Goal: Task Accomplishment & Management: Complete application form

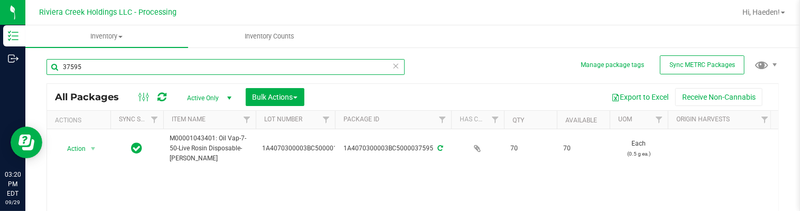
click at [208, 67] on input "37595" at bounding box center [226, 67] width 358 height 16
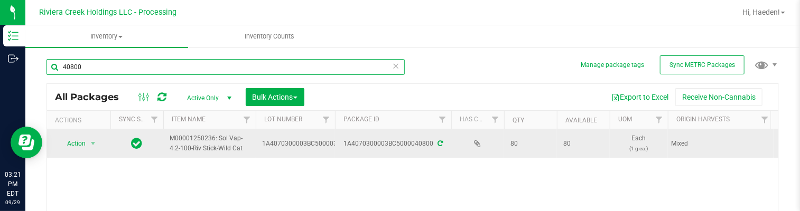
scroll to position [53, 0]
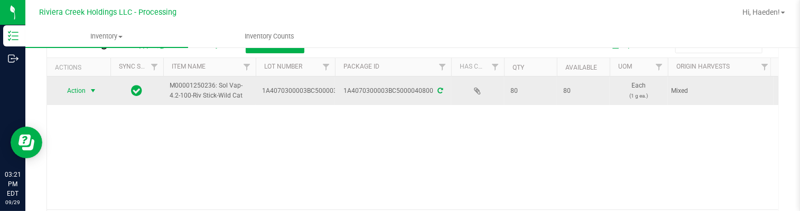
type input "40800"
click at [89, 88] on span "select" at bounding box center [93, 91] width 8 height 8
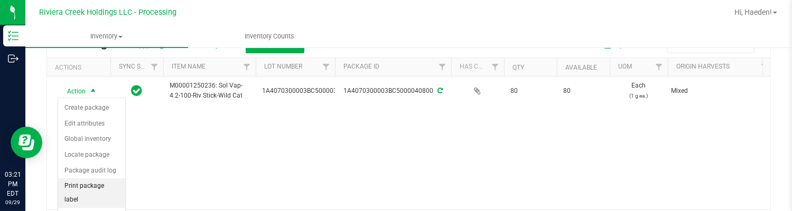
click at [96, 187] on li "Print package label" at bounding box center [91, 193] width 67 height 29
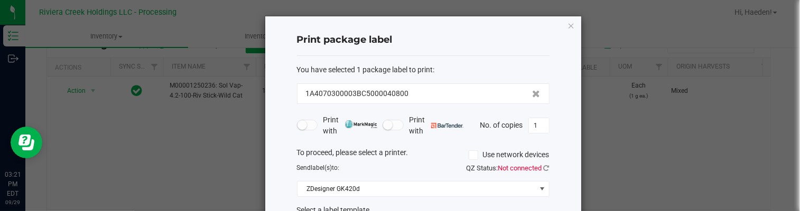
scroll to position [81, 0]
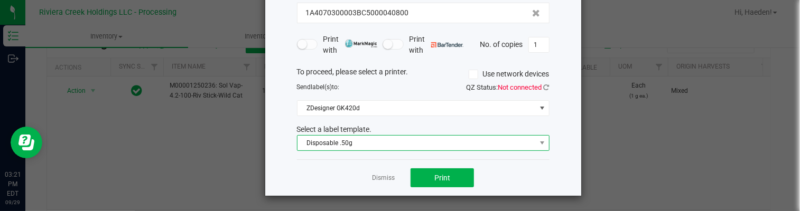
click at [396, 143] on span "Disposable .50g" at bounding box center [417, 143] width 238 height 15
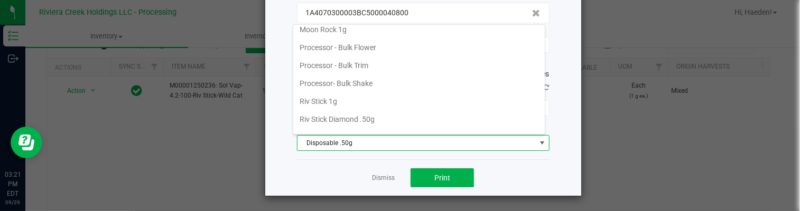
scroll to position [461, 0]
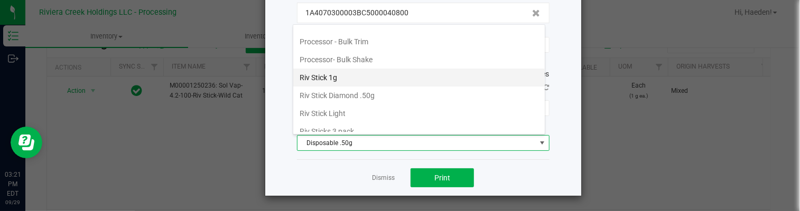
click at [393, 73] on li "Riv Stick 1g" at bounding box center [419, 78] width 252 height 18
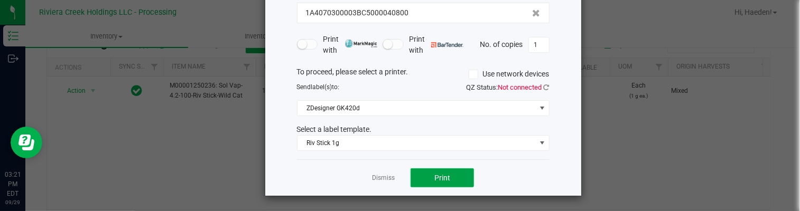
click at [449, 182] on button "Print" at bounding box center [442, 178] width 63 height 19
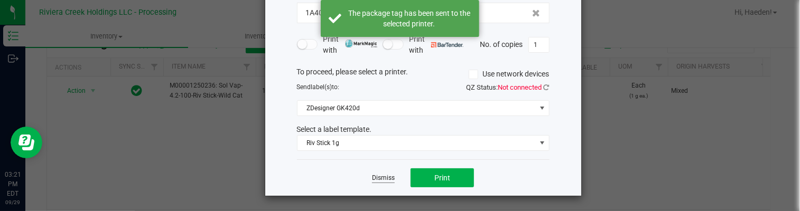
click at [386, 177] on link "Dismiss" at bounding box center [383, 178] width 23 height 9
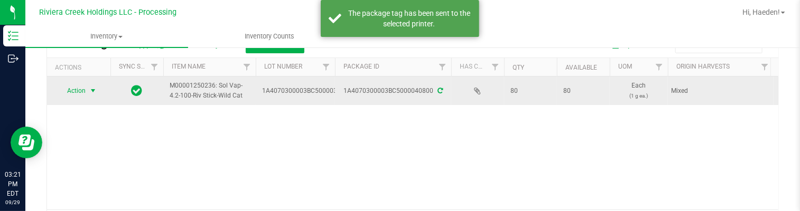
click at [90, 91] on span "select" at bounding box center [93, 91] width 8 height 8
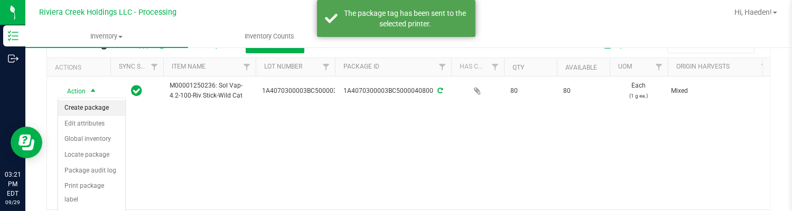
click at [89, 108] on li "Create package" at bounding box center [91, 108] width 67 height 16
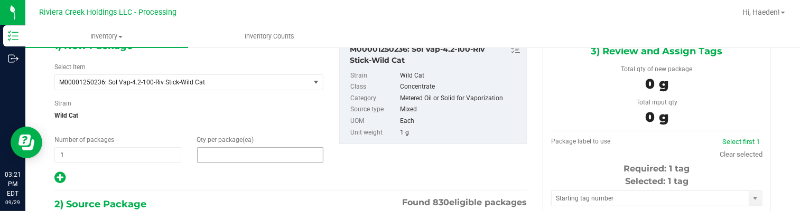
click at [217, 152] on span at bounding box center [260, 155] width 127 height 16
click at [217, 152] on input "text" at bounding box center [261, 155] width 126 height 15
type input "10"
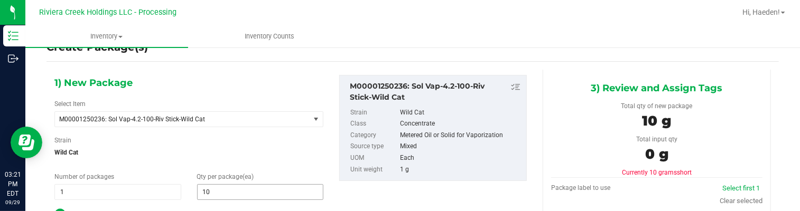
click at [235, 190] on span "10 10" at bounding box center [260, 192] width 127 height 16
drag, startPoint x: 235, startPoint y: 190, endPoint x: 227, endPoint y: 189, distance: 8.1
click at [235, 190] on input "10" at bounding box center [261, 192] width 126 height 15
type input "20"
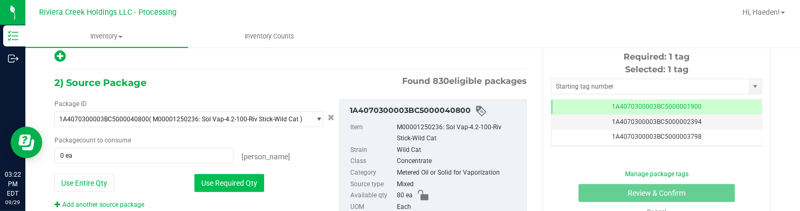
click at [222, 177] on button "Use Required Qty" at bounding box center [229, 183] width 70 height 18
type input "20 ea"
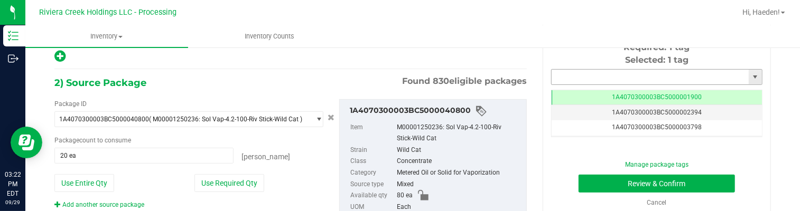
click at [590, 71] on input "text" at bounding box center [650, 77] width 197 height 15
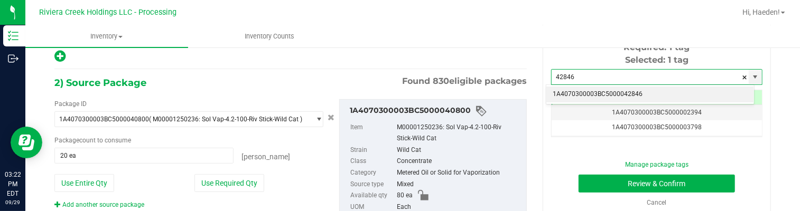
click at [653, 94] on li "1A4070300003BC5000042846" at bounding box center [651, 95] width 208 height 16
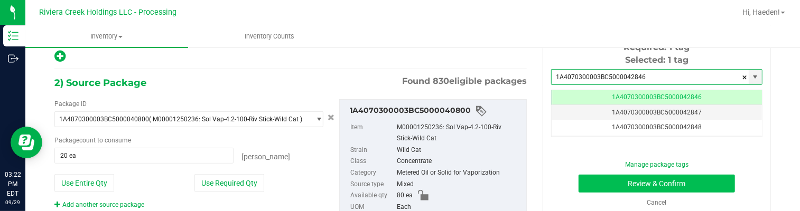
type input "1A4070300003BC5000042846"
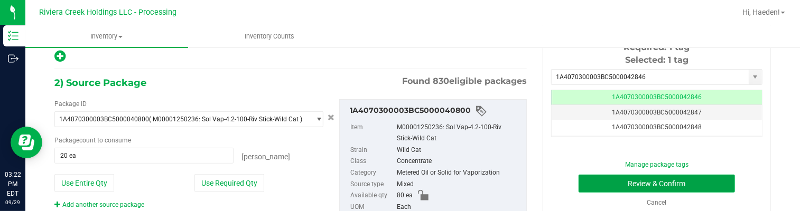
click at [632, 187] on button "Review & Confirm" at bounding box center [657, 184] width 156 height 18
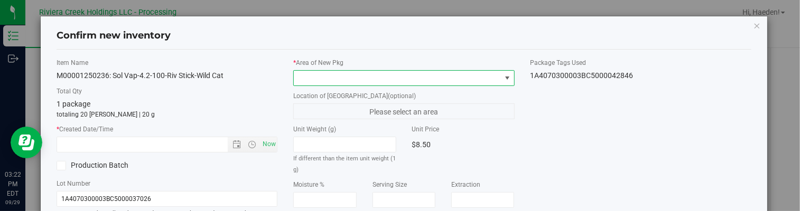
click at [503, 80] on span at bounding box center [507, 78] width 8 height 8
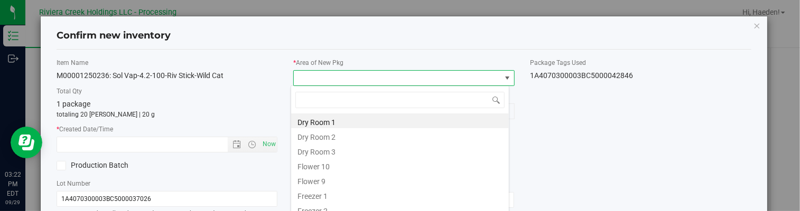
click at [316, 169] on li "Flower 10" at bounding box center [400, 165] width 218 height 15
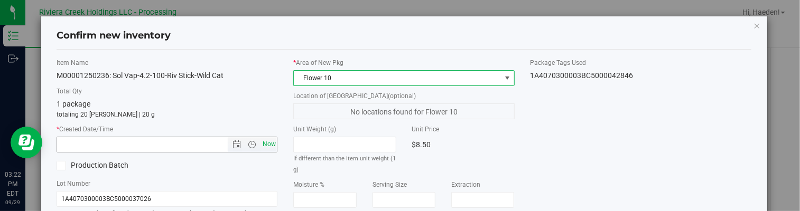
click at [269, 142] on span "Now" at bounding box center [269, 144] width 18 height 15
type input "[DATE] 3:22 PM"
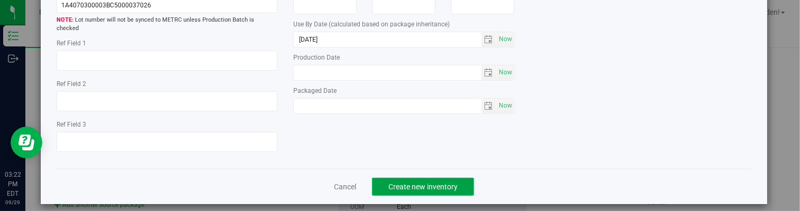
click at [463, 178] on button "Create new inventory" at bounding box center [423, 187] width 102 height 18
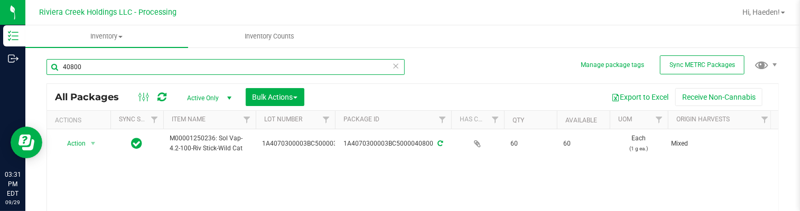
click at [158, 67] on input "40800" at bounding box center [226, 67] width 358 height 16
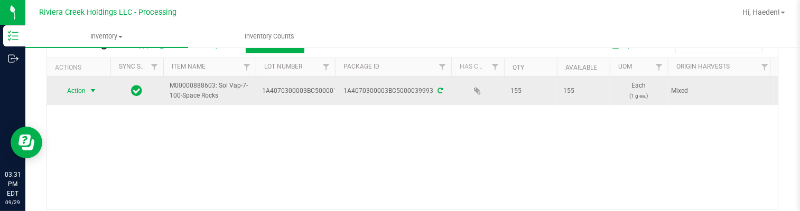
type input "39993"
click at [96, 93] on span "select" at bounding box center [93, 91] width 8 height 8
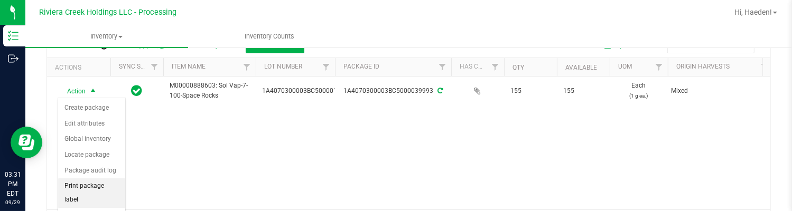
click at [99, 190] on li "Print package label" at bounding box center [91, 193] width 67 height 29
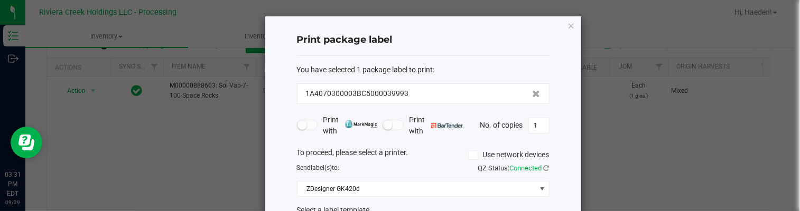
scroll to position [81, 0]
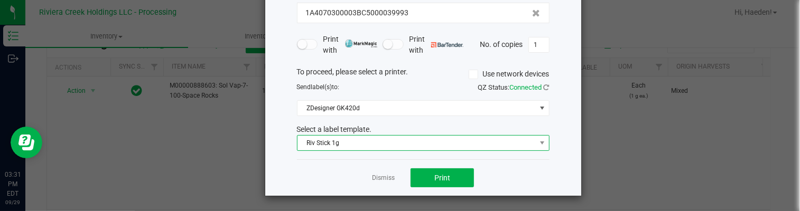
click at [373, 141] on span "Riv Stick 1g" at bounding box center [417, 143] width 238 height 15
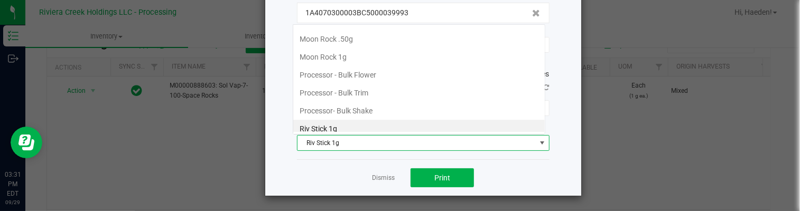
scroll to position [15, 253]
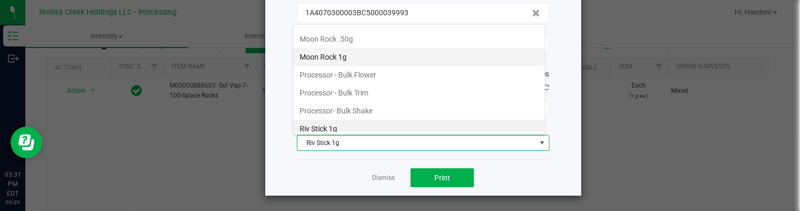
click at [359, 58] on li "Moon Rock 1g" at bounding box center [419, 57] width 252 height 18
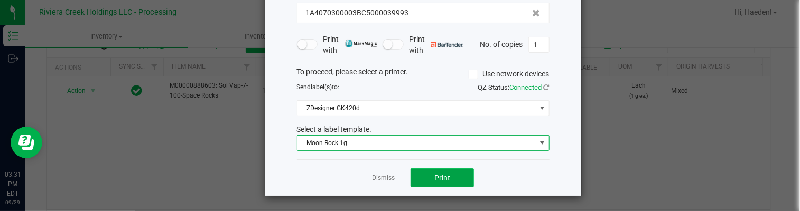
click at [427, 175] on button "Print" at bounding box center [442, 178] width 63 height 19
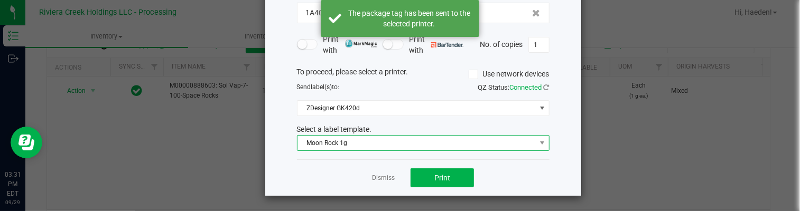
click at [351, 142] on span "Moon Rock 1g" at bounding box center [417, 143] width 238 height 15
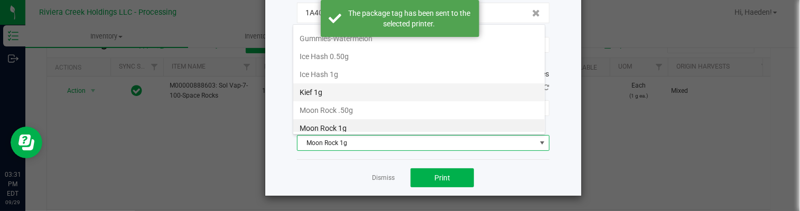
scroll to position [498, 0]
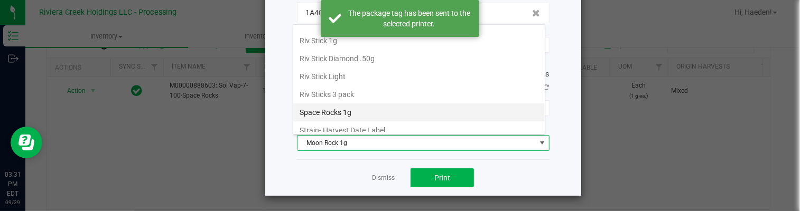
click at [355, 106] on li "Space Rocks 1g" at bounding box center [419, 113] width 252 height 18
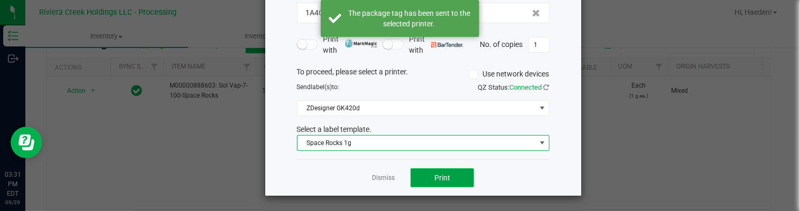
click at [423, 175] on button "Print" at bounding box center [442, 178] width 63 height 19
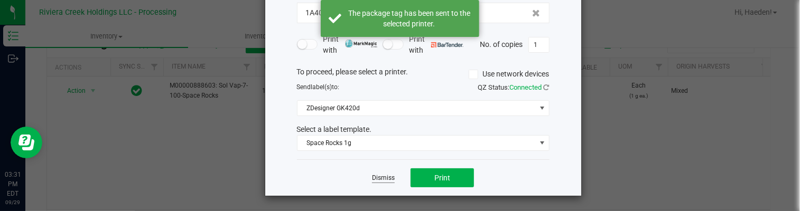
click at [378, 177] on link "Dismiss" at bounding box center [383, 178] width 23 height 9
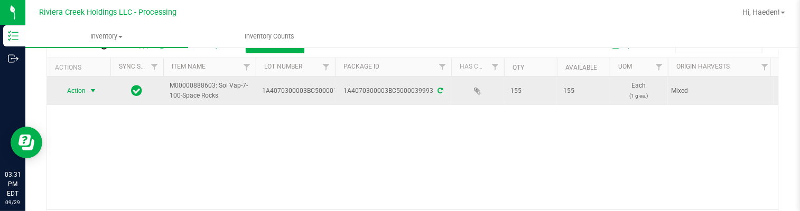
click at [73, 89] on span "Action" at bounding box center [72, 91] width 29 height 15
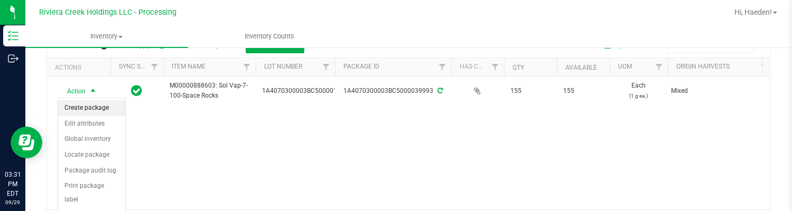
click at [79, 105] on li "Create package" at bounding box center [91, 108] width 67 height 16
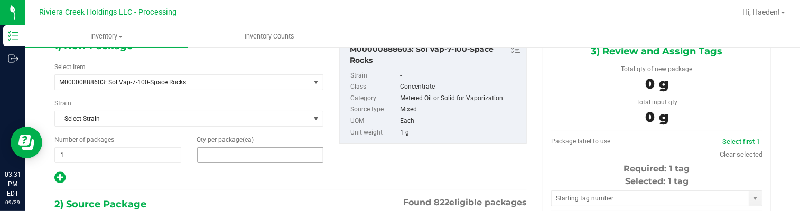
click at [235, 160] on span at bounding box center [260, 155] width 127 height 16
type input "50"
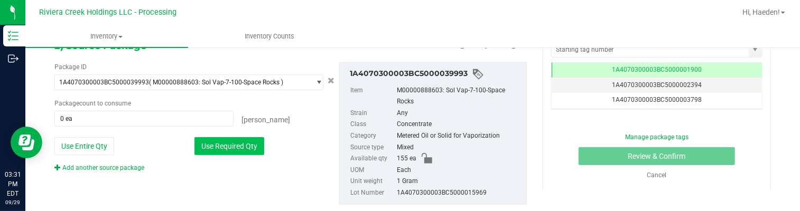
type input "50"
click at [245, 147] on button "Use Required Qty" at bounding box center [229, 146] width 70 height 18
type input "50 ea"
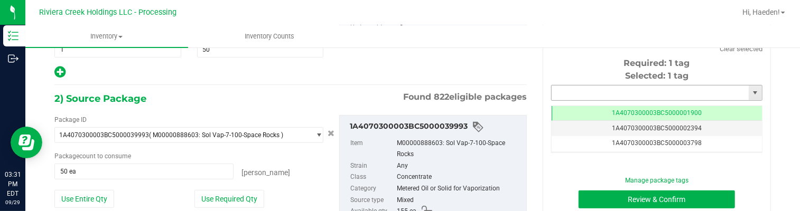
click at [596, 92] on input "text" at bounding box center [650, 93] width 197 height 15
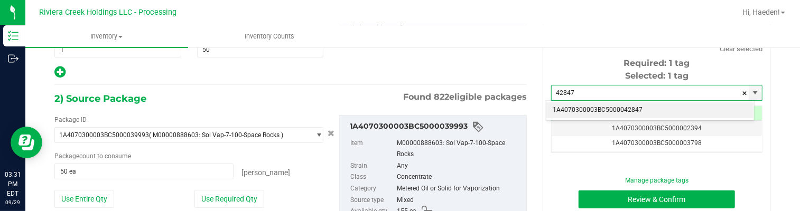
click at [619, 115] on li "1A4070300003BC5000042847" at bounding box center [651, 111] width 208 height 16
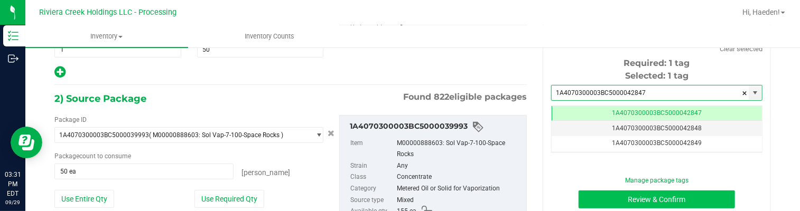
type input "1A4070300003BC5000042847"
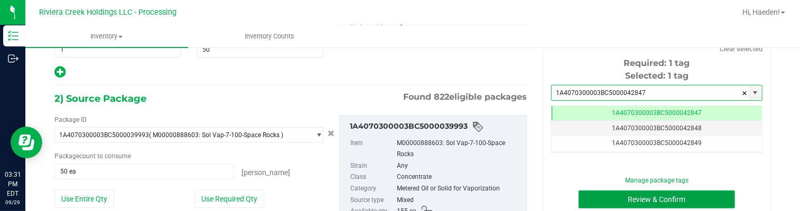
click at [626, 201] on button "Review & Confirm" at bounding box center [657, 200] width 156 height 18
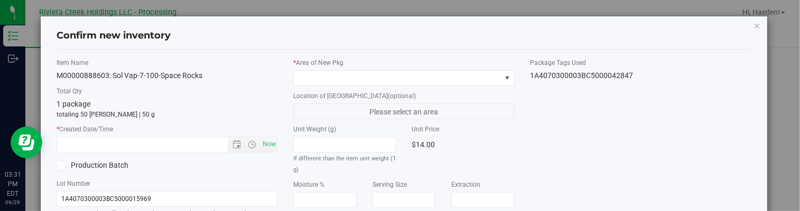
type input "[DATE]"
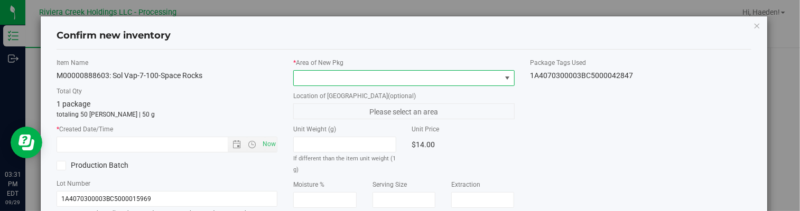
click at [503, 77] on span at bounding box center [507, 78] width 8 height 8
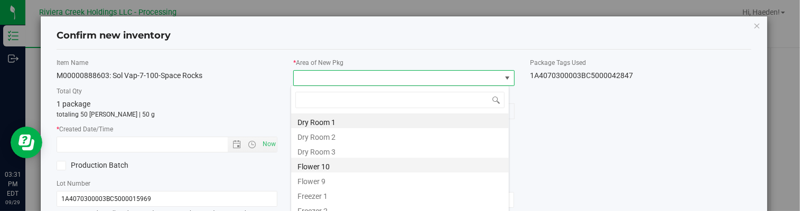
click at [340, 159] on li "Flower 10" at bounding box center [400, 165] width 218 height 15
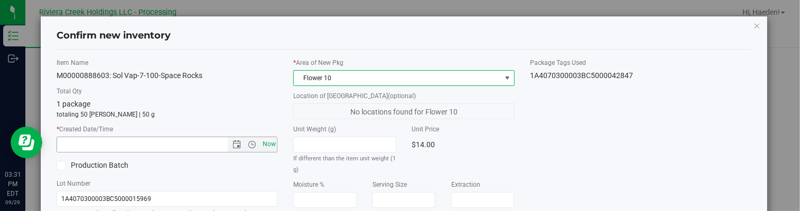
click at [271, 146] on span "Now" at bounding box center [269, 144] width 18 height 15
type input "[DATE] 3:31 PM"
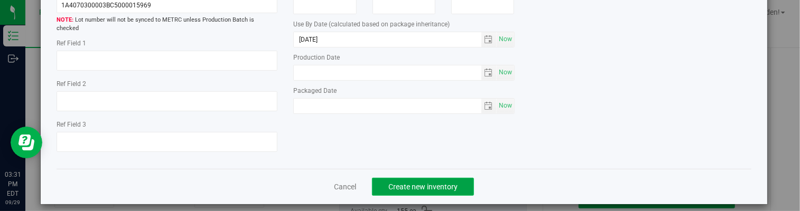
click at [421, 182] on button "Create new inventory" at bounding box center [423, 187] width 102 height 18
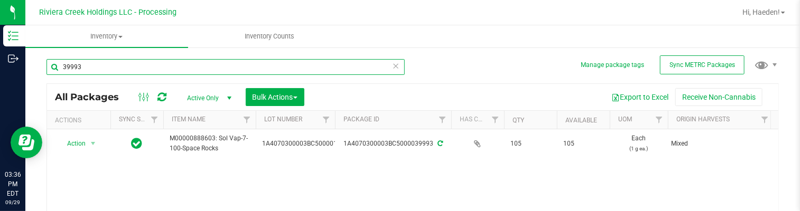
click at [105, 69] on input "39993" at bounding box center [226, 67] width 358 height 16
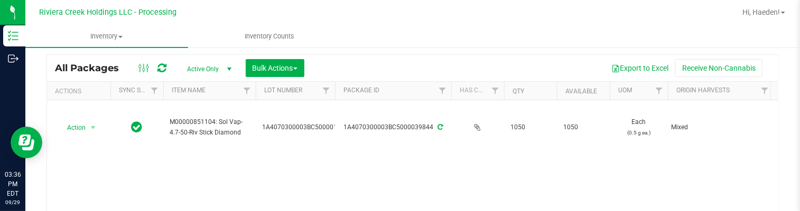
scroll to position [53, 0]
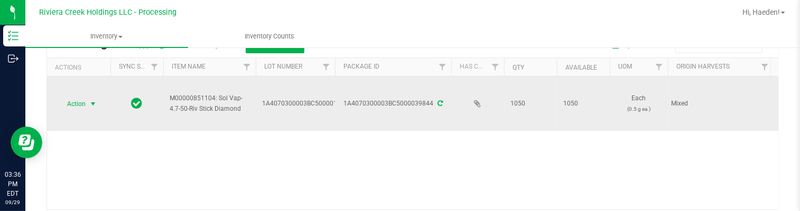
type input "39844"
click at [90, 105] on span "select" at bounding box center [93, 104] width 8 height 8
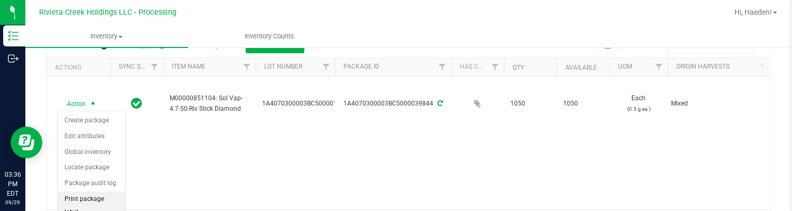
click at [93, 196] on li "Print package label" at bounding box center [91, 206] width 67 height 29
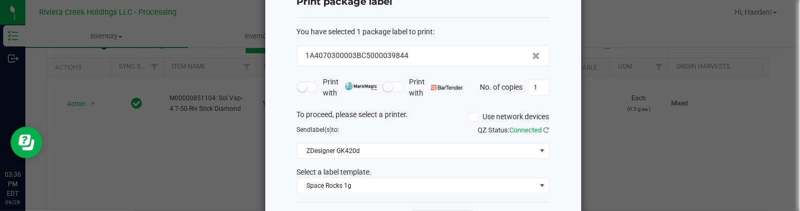
scroll to position [81, 0]
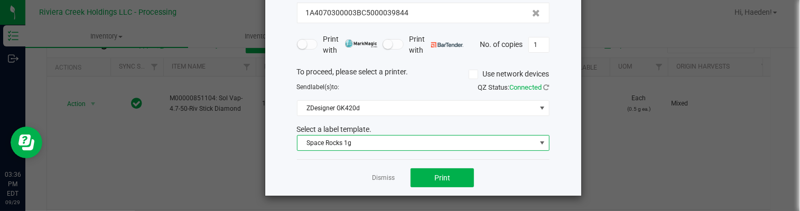
click at [345, 145] on span "Space Rocks 1g" at bounding box center [417, 143] width 238 height 15
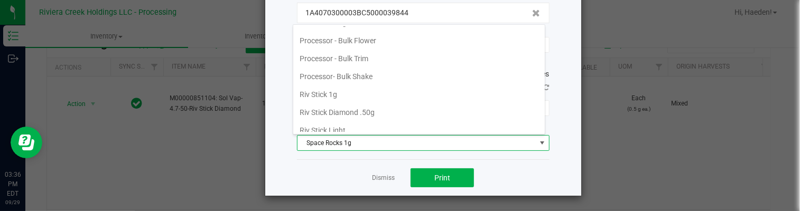
scroll to position [427, 0]
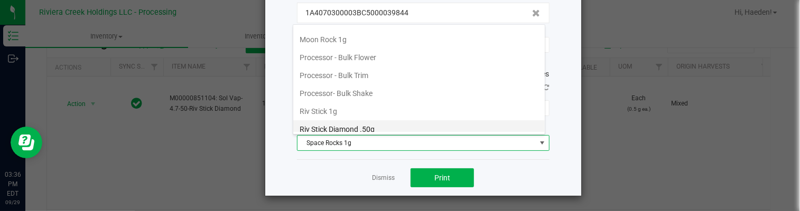
click at [357, 121] on li "Riv Stick Diamond .50g" at bounding box center [419, 130] width 252 height 18
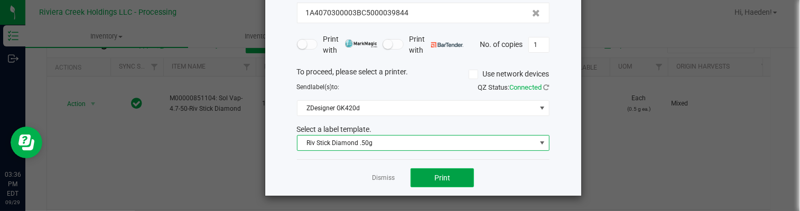
click at [423, 178] on button "Print" at bounding box center [442, 178] width 63 height 19
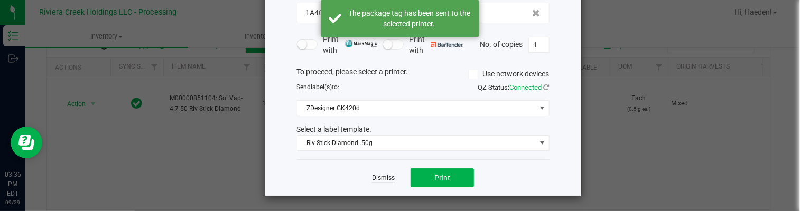
click at [387, 177] on link "Dismiss" at bounding box center [383, 178] width 23 height 9
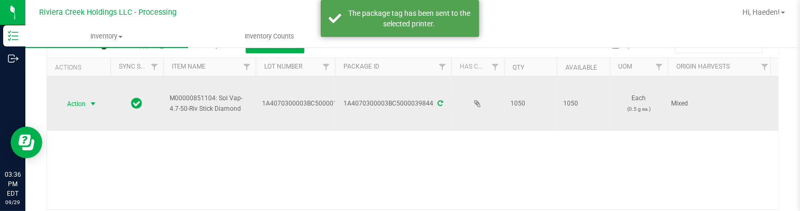
click at [97, 100] on span "select" at bounding box center [93, 104] width 8 height 8
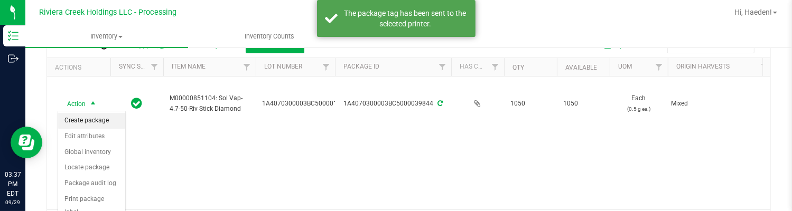
click at [96, 118] on li "Create package" at bounding box center [91, 121] width 67 height 16
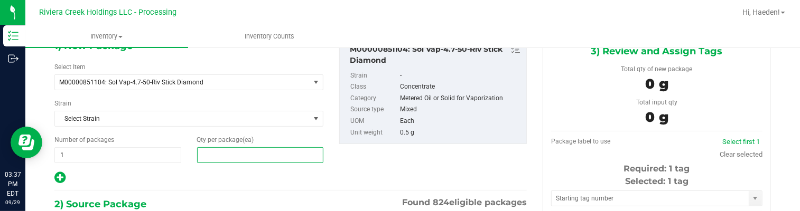
click at [217, 155] on span at bounding box center [260, 155] width 127 height 16
type input "40"
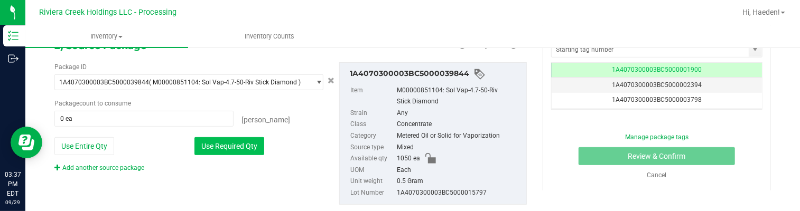
type input "40"
click at [233, 143] on button "Use Required Qty" at bounding box center [229, 146] width 70 height 18
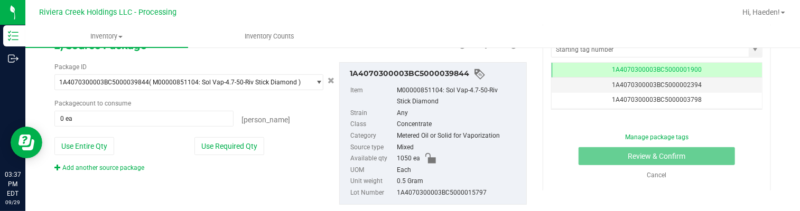
type input "40 ea"
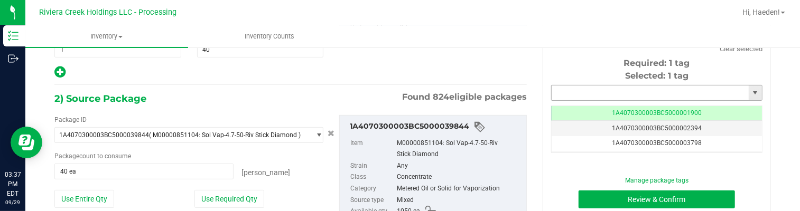
click at [553, 94] on input "text" at bounding box center [650, 93] width 197 height 15
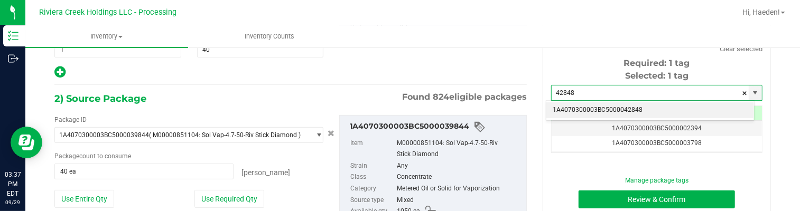
click at [627, 107] on li "1A4070300003BC5000042848" at bounding box center [651, 111] width 208 height 16
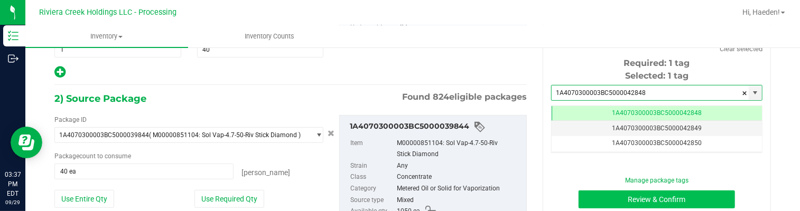
type input "1A4070300003BC5000042848"
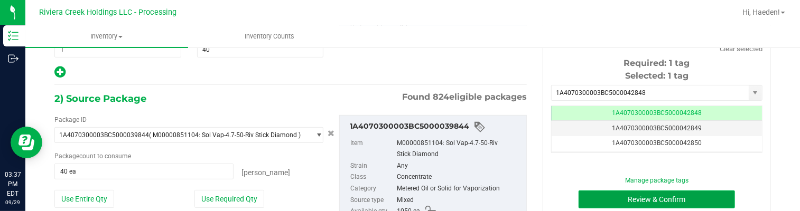
click at [634, 203] on button "Review & Confirm" at bounding box center [657, 200] width 156 height 18
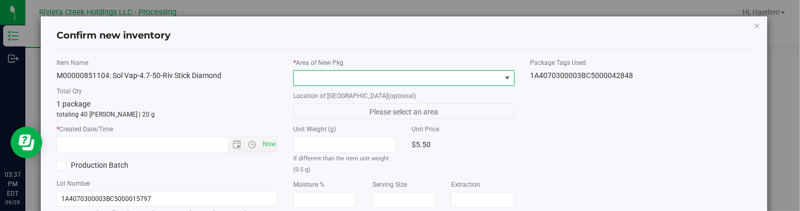
click at [503, 80] on span at bounding box center [507, 78] width 8 height 8
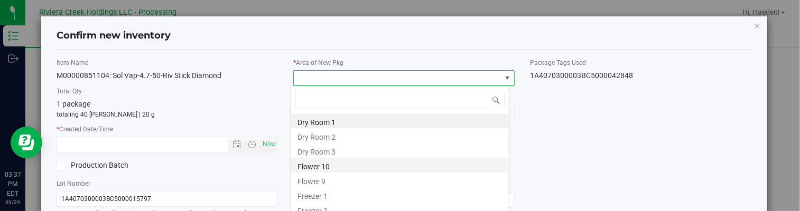
click at [351, 162] on li "Flower 10" at bounding box center [400, 165] width 218 height 15
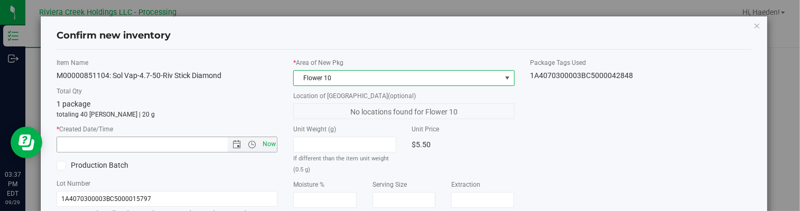
click at [271, 143] on span "Now" at bounding box center [269, 144] width 18 height 15
type input "[DATE] 3:37 PM"
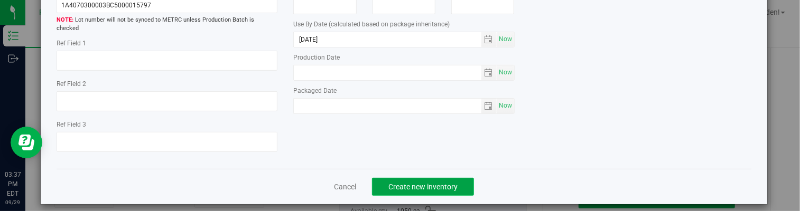
click at [452, 184] on button "Create new inventory" at bounding box center [423, 187] width 102 height 18
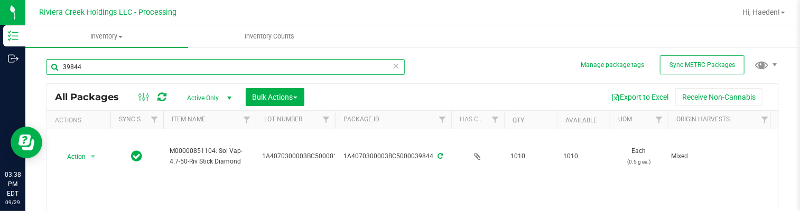
click at [137, 70] on input "39844" at bounding box center [226, 67] width 358 height 16
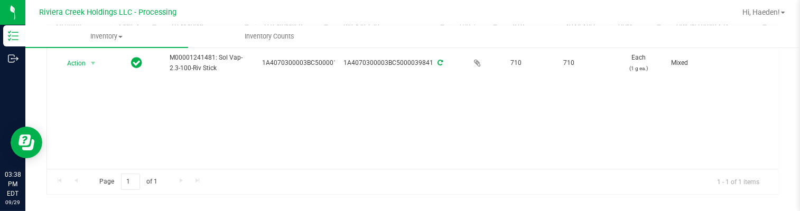
scroll to position [106, 0]
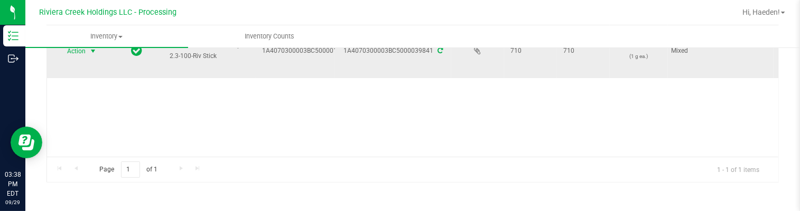
type input "39841"
click at [91, 52] on span "select" at bounding box center [93, 51] width 8 height 8
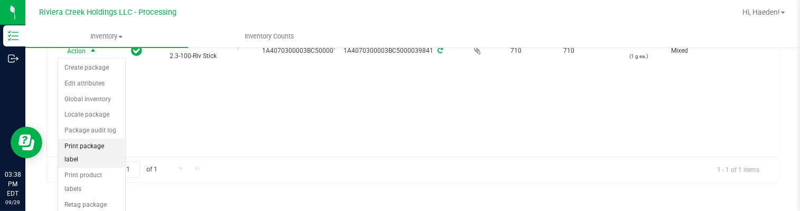
click at [95, 143] on li "Print package label" at bounding box center [91, 153] width 67 height 29
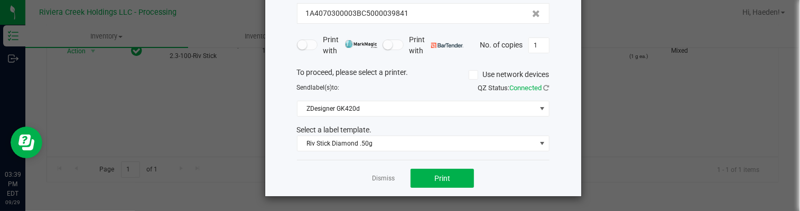
scroll to position [81, 0]
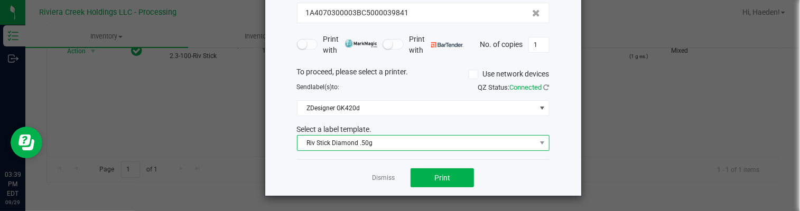
click at [402, 139] on span "Riv Stick Diamond .50g" at bounding box center [417, 143] width 238 height 15
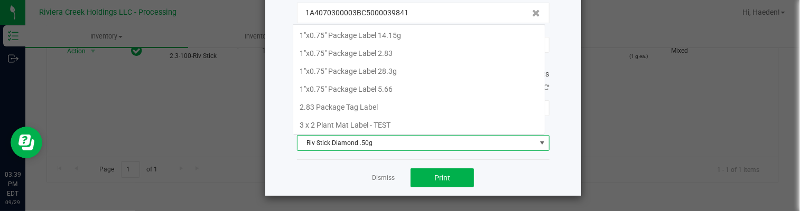
scroll to position [427, 0]
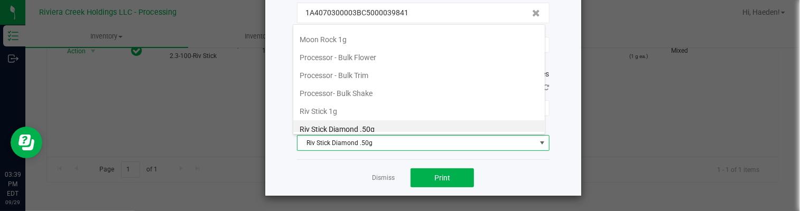
drag, startPoint x: 371, startPoint y: 107, endPoint x: 387, endPoint y: 123, distance: 22.8
click at [370, 107] on li "Riv Stick 1g" at bounding box center [419, 112] width 252 height 18
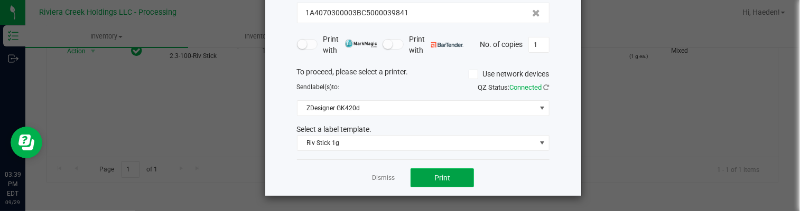
click at [437, 175] on span "Print" at bounding box center [442, 178] width 16 height 8
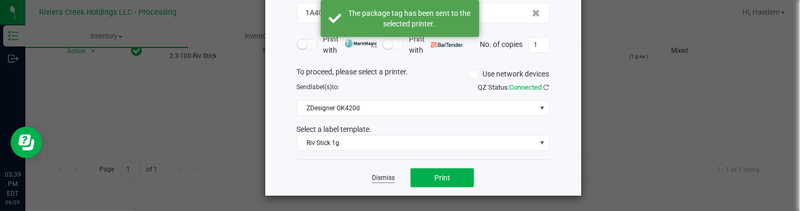
click at [383, 177] on link "Dismiss" at bounding box center [383, 178] width 23 height 9
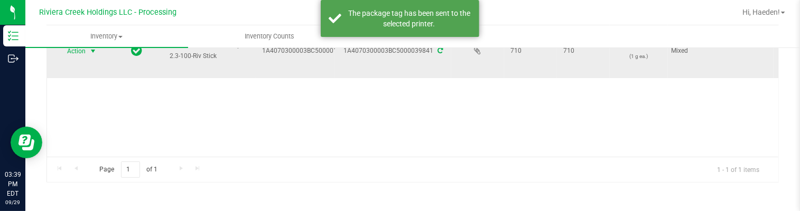
click at [87, 57] on span "select" at bounding box center [93, 51] width 13 height 15
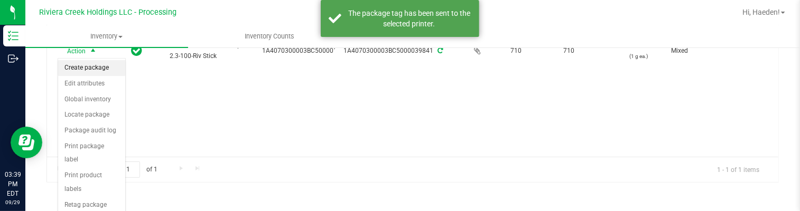
click at [90, 67] on li "Create package" at bounding box center [91, 68] width 67 height 16
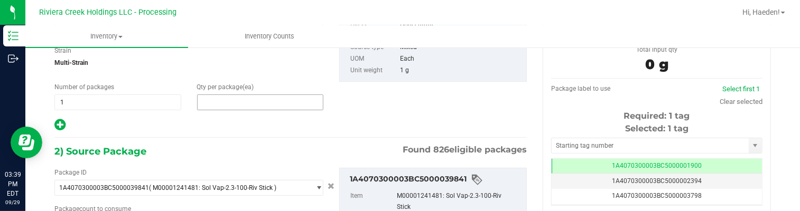
click at [217, 99] on span at bounding box center [260, 103] width 127 height 16
click at [217, 99] on input "text" at bounding box center [261, 102] width 126 height 15
type input "20"
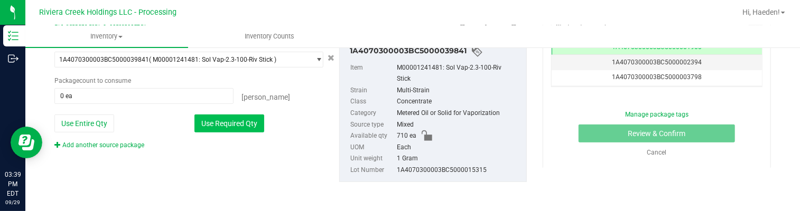
type input "20"
click at [247, 127] on button "Use Required Qty" at bounding box center [229, 124] width 70 height 18
type input "20 ea"
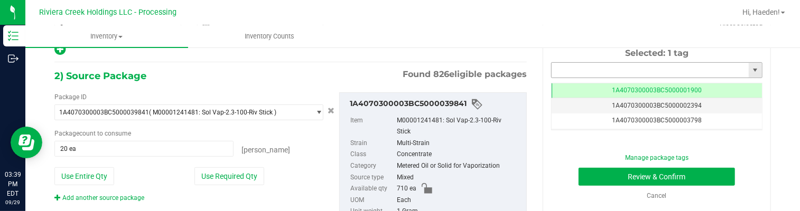
click at [650, 69] on input "text" at bounding box center [650, 70] width 197 height 15
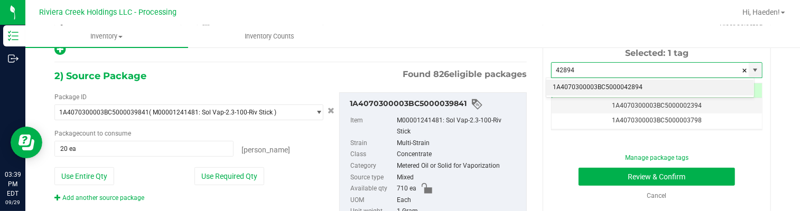
click at [643, 83] on li "1A4070300003BC5000042894" at bounding box center [651, 88] width 208 height 16
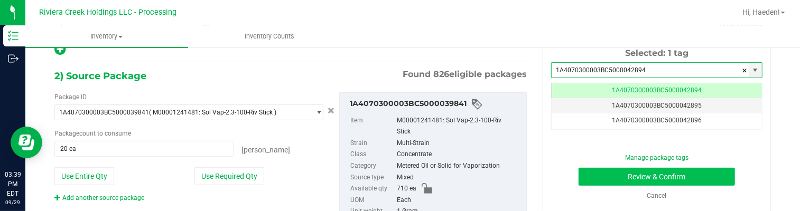
type input "1A4070300003BC5000042894"
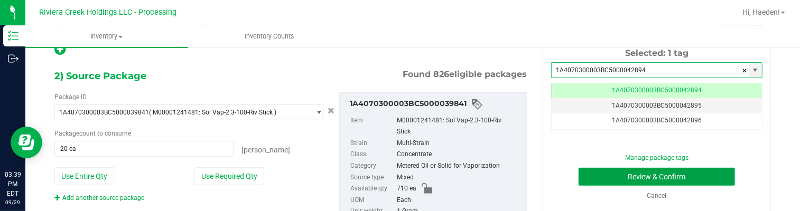
click at [664, 179] on button "Review & Confirm" at bounding box center [657, 177] width 156 height 18
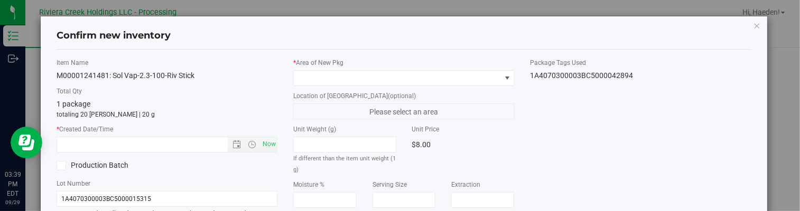
type input "[DATE]"
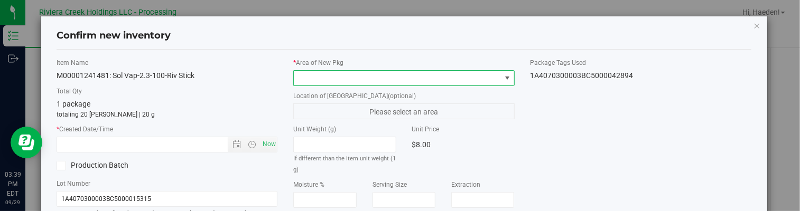
click at [503, 79] on span at bounding box center [507, 78] width 8 height 8
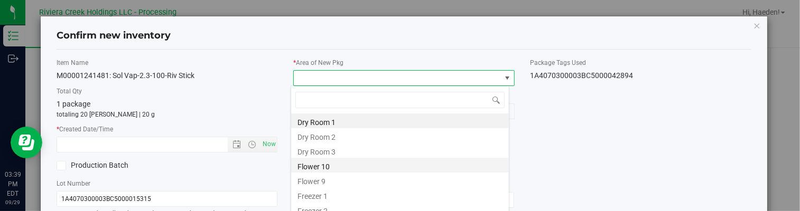
click at [330, 164] on li "Flower 10" at bounding box center [400, 165] width 218 height 15
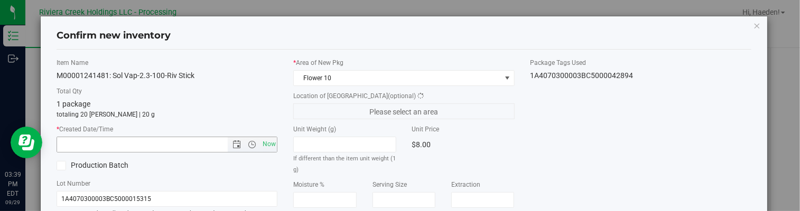
drag, startPoint x: 270, startPoint y: 139, endPoint x: 458, endPoint y: 135, distance: 187.7
click at [271, 139] on span "Now" at bounding box center [269, 144] width 18 height 15
type input "[DATE] 3:39 PM"
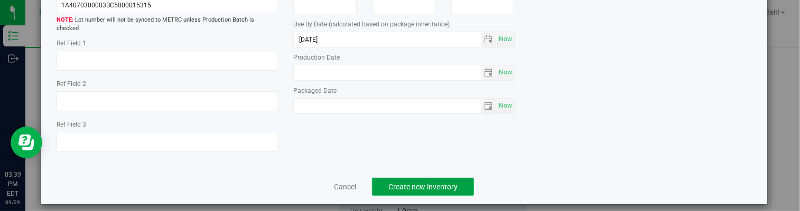
click at [448, 183] on span "Create new inventory" at bounding box center [422, 187] width 69 height 8
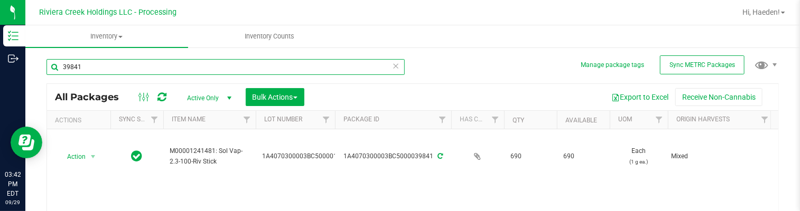
click at [118, 65] on input "39841" at bounding box center [226, 67] width 358 height 16
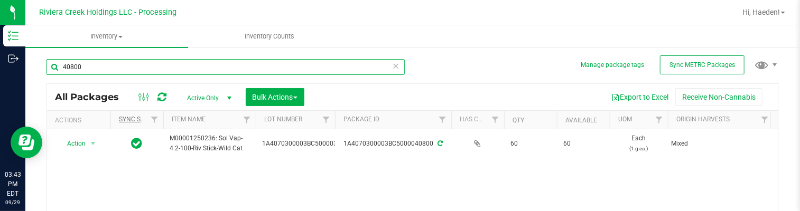
scroll to position [53, 0]
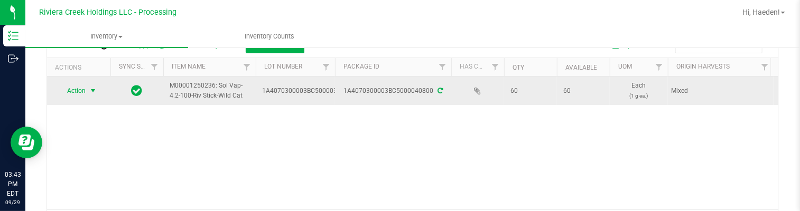
type input "40800"
click at [87, 91] on span "select" at bounding box center [93, 91] width 13 height 15
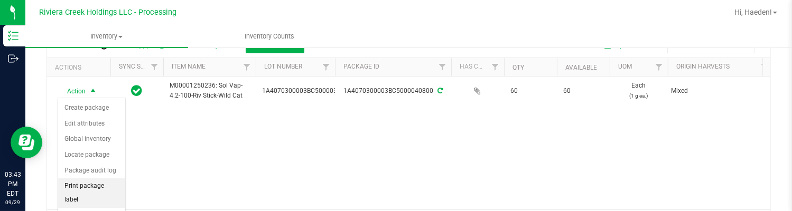
click at [96, 187] on li "Print package label" at bounding box center [91, 193] width 67 height 29
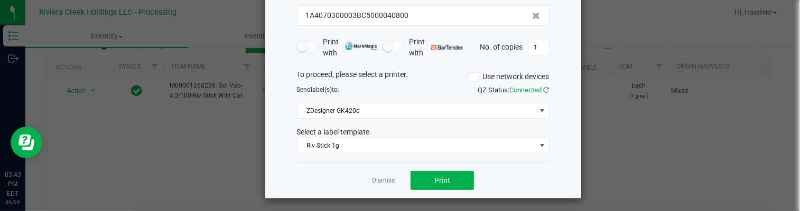
scroll to position [81, 0]
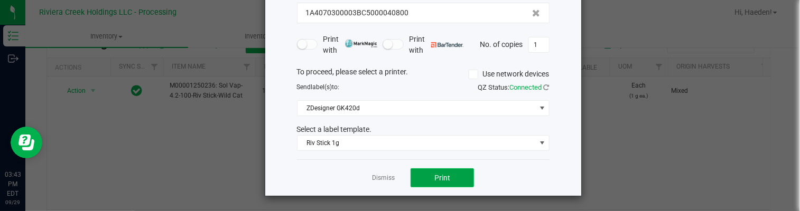
click at [417, 175] on button "Print" at bounding box center [442, 178] width 63 height 19
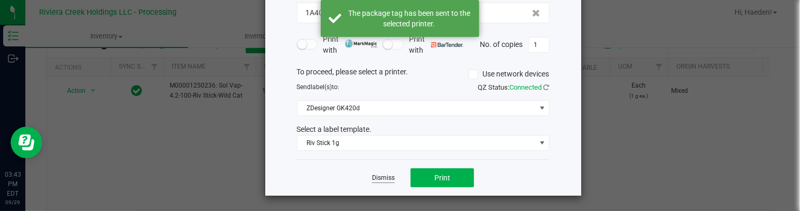
click at [379, 178] on link "Dismiss" at bounding box center [383, 178] width 23 height 9
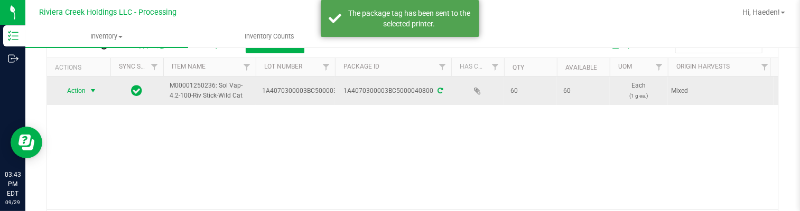
click at [91, 92] on span "select" at bounding box center [93, 91] width 8 height 8
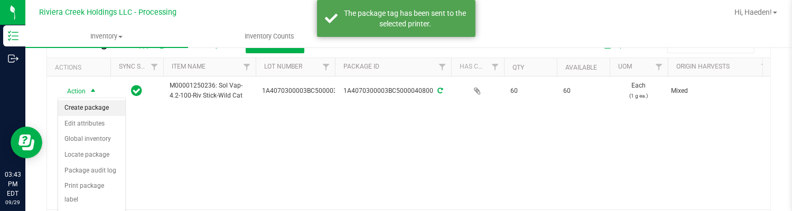
click at [93, 105] on li "Create package" at bounding box center [91, 108] width 67 height 16
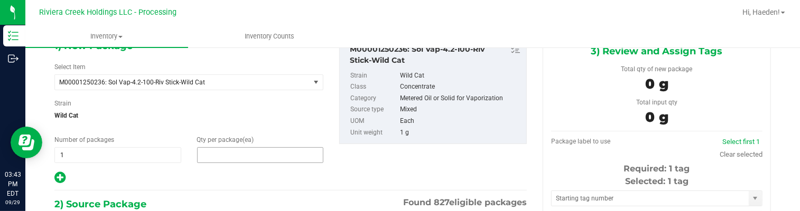
click at [257, 159] on span at bounding box center [260, 155] width 127 height 16
click at [0, 0] on input "text" at bounding box center [0, 0] width 0 height 0
type input "40"
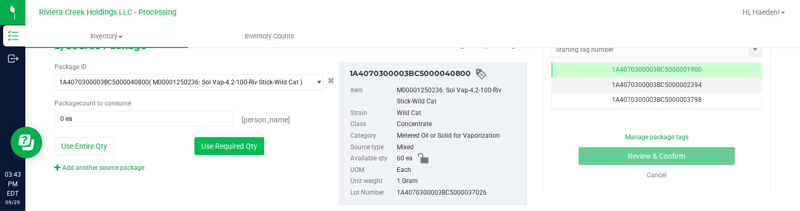
type input "40"
click at [242, 144] on button "Use Required Qty" at bounding box center [229, 146] width 70 height 18
type input "40 ea"
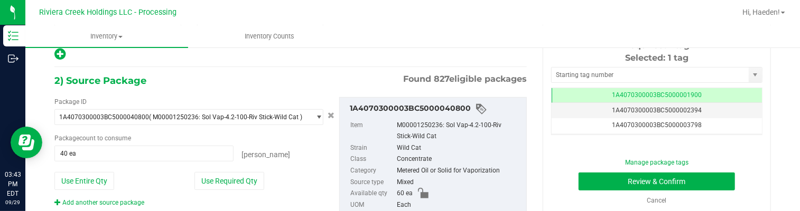
scroll to position [166, 0]
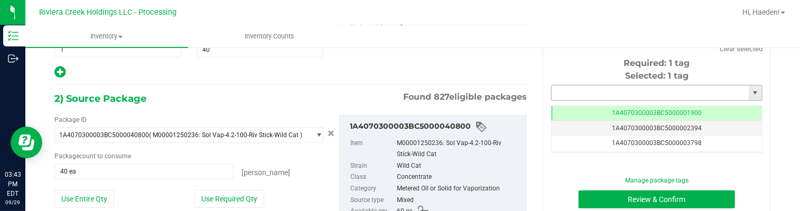
click at [596, 90] on input "text" at bounding box center [650, 93] width 197 height 15
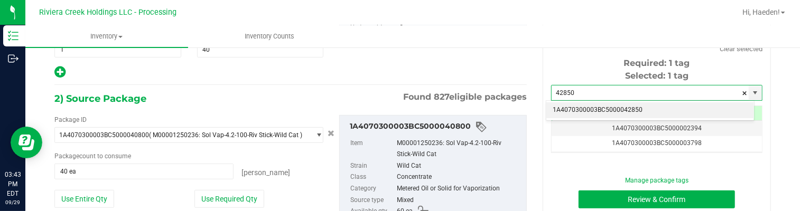
click at [634, 116] on li "1A4070300003BC5000042850" at bounding box center [651, 111] width 208 height 16
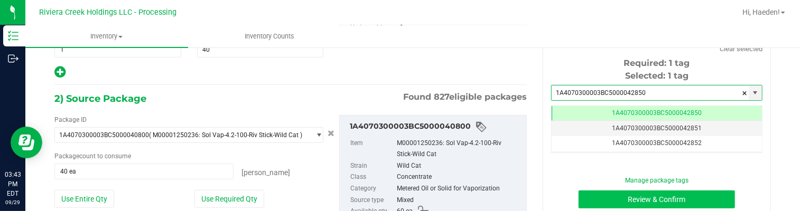
type input "1A4070300003BC5000042850"
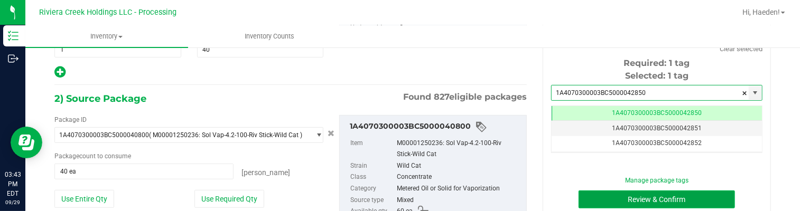
click at [623, 199] on button "Review & Confirm" at bounding box center [657, 200] width 156 height 18
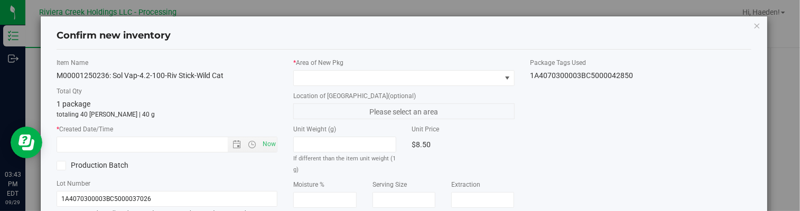
type input "[DATE]"
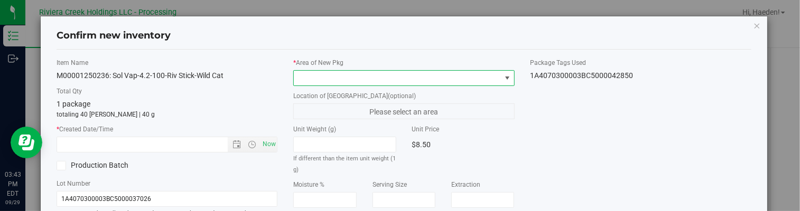
click at [501, 79] on span at bounding box center [507, 78] width 13 height 15
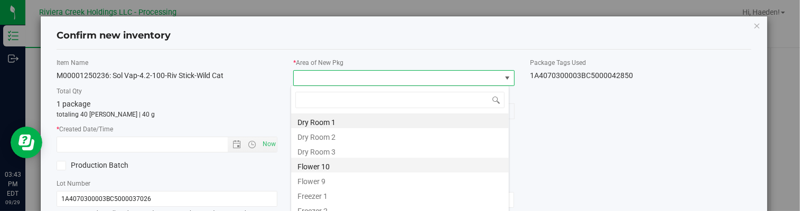
click at [330, 164] on li "Flower 10" at bounding box center [400, 165] width 218 height 15
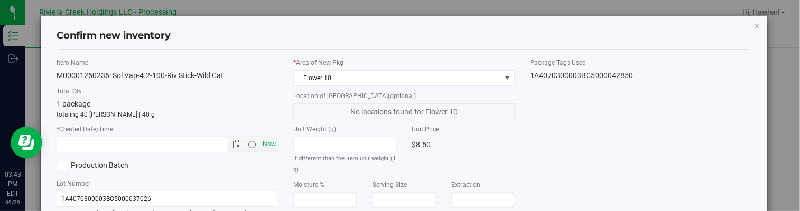
click at [270, 145] on span "Now" at bounding box center [269, 144] width 18 height 15
type input "[DATE] 3:43 PM"
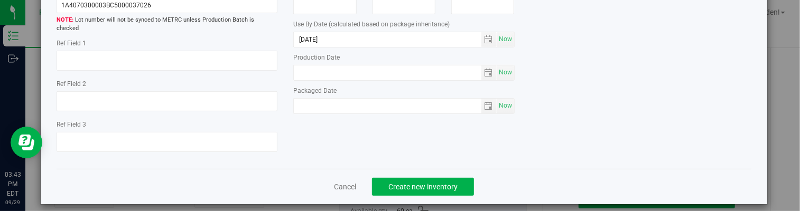
click at [442, 169] on div "Cancel Create new inventory" at bounding box center [404, 186] width 694 height 35
click at [442, 178] on button "Create new inventory" at bounding box center [423, 187] width 102 height 18
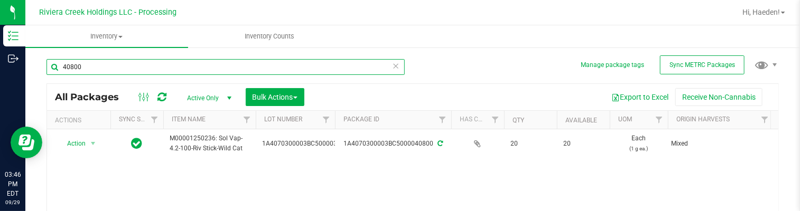
click at [277, 69] on input "40800" at bounding box center [226, 67] width 358 height 16
click at [276, 68] on input "40800" at bounding box center [226, 67] width 358 height 16
click at [275, 71] on input "40800" at bounding box center [226, 67] width 358 height 16
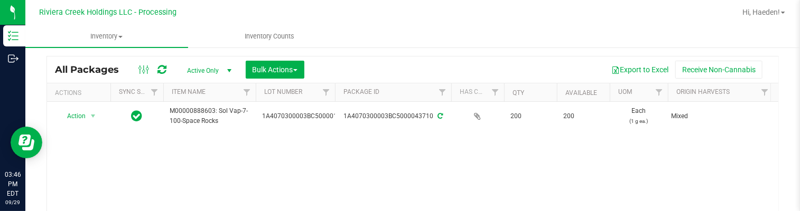
scroll to position [53, 0]
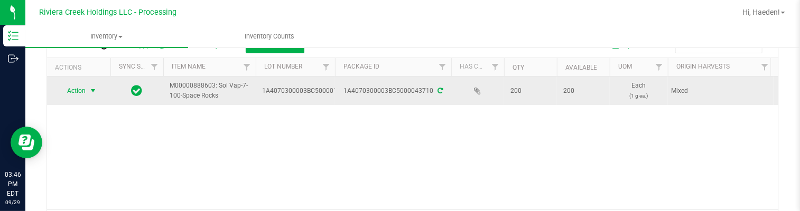
type input "43710"
click at [85, 86] on span "Action" at bounding box center [72, 91] width 29 height 15
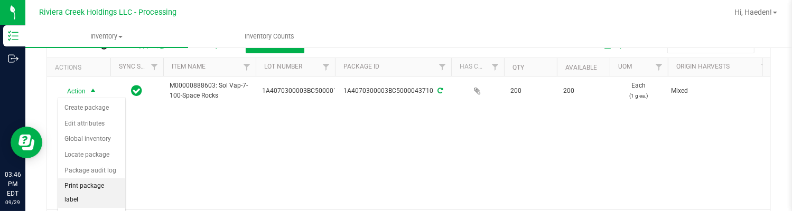
click at [91, 187] on li "Print package label" at bounding box center [91, 193] width 67 height 29
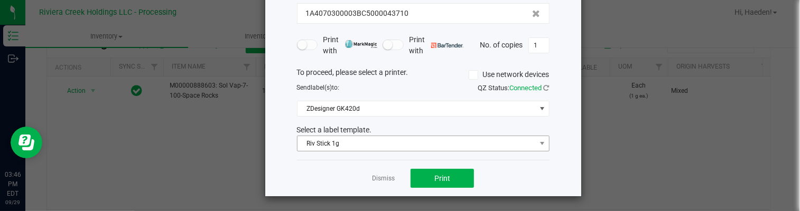
scroll to position [81, 0]
click at [394, 146] on span "Riv Stick 1g" at bounding box center [417, 143] width 238 height 15
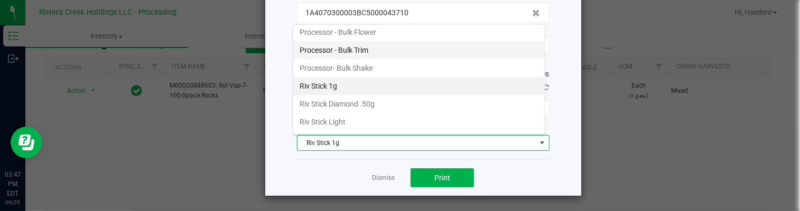
scroll to position [498, 0]
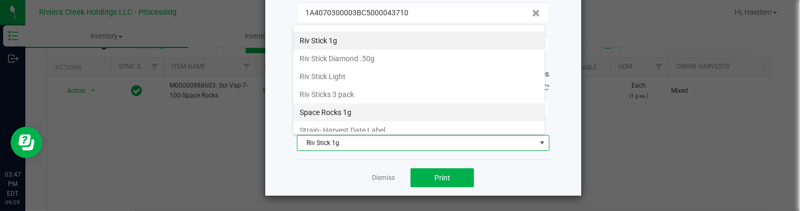
click at [383, 106] on li "Space Rocks 1g" at bounding box center [419, 113] width 252 height 18
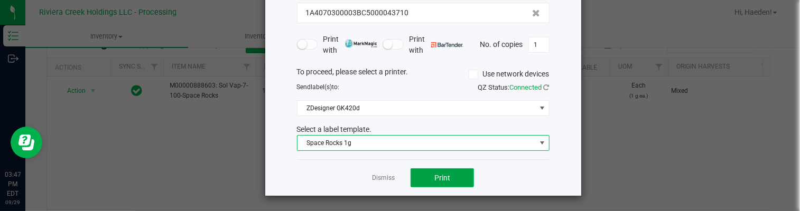
click at [427, 175] on button "Print" at bounding box center [442, 178] width 63 height 19
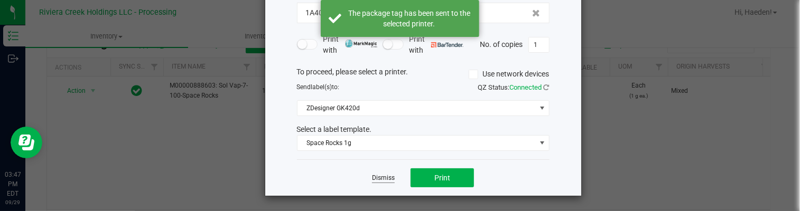
click at [382, 178] on link "Dismiss" at bounding box center [383, 178] width 23 height 9
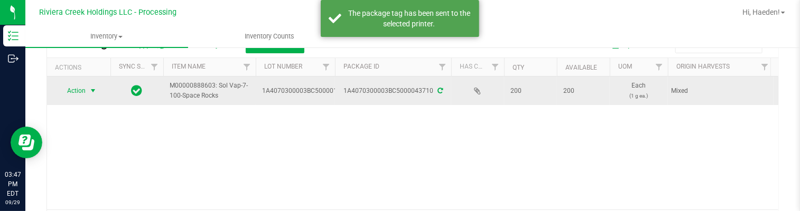
click at [76, 88] on span "Action" at bounding box center [72, 91] width 29 height 15
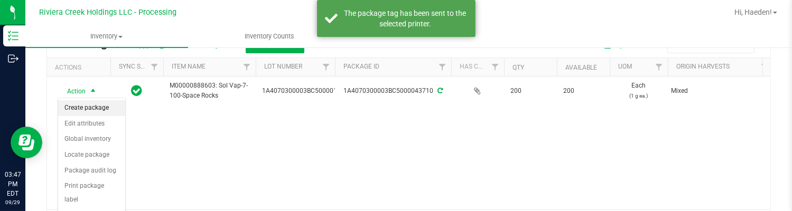
click at [84, 108] on li "Create package" at bounding box center [91, 108] width 67 height 16
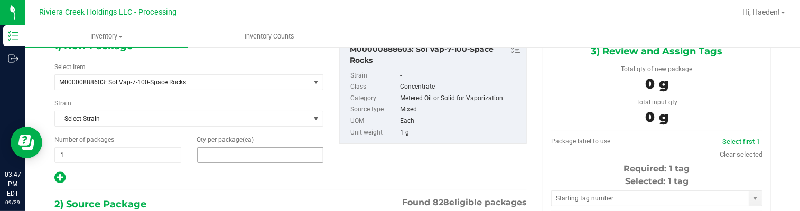
click at [218, 160] on span at bounding box center [260, 155] width 127 height 16
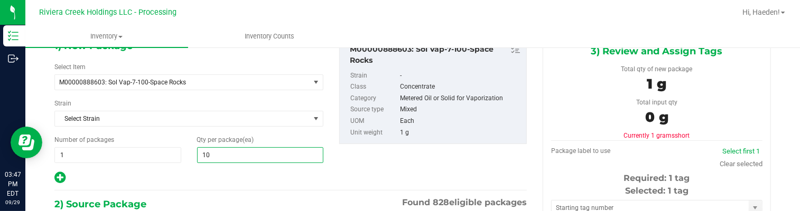
type input "100"
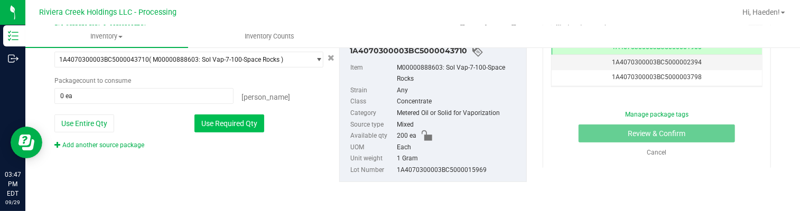
type input "100"
drag, startPoint x: 250, startPoint y: 126, endPoint x: 262, endPoint y: 127, distance: 12.2
click at [250, 127] on button "Use Required Qty" at bounding box center [229, 124] width 70 height 18
type input "100 ea"
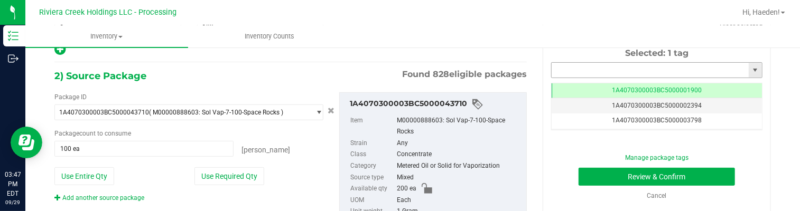
click at [559, 69] on input "text" at bounding box center [650, 70] width 197 height 15
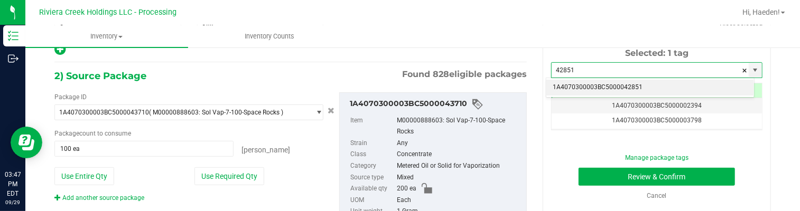
click at [591, 89] on li "1A4070300003BC5000042851" at bounding box center [651, 88] width 208 height 16
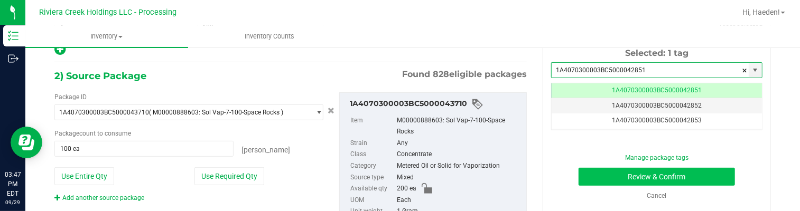
type input "1A4070300003BC5000042851"
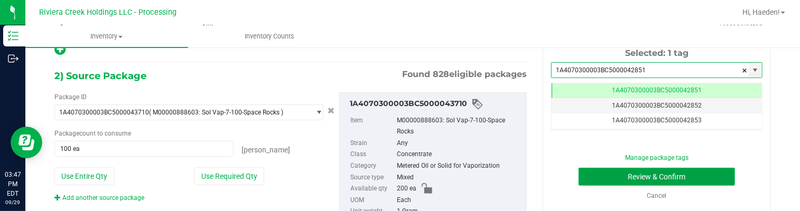
click at [600, 175] on button "Review & Confirm" at bounding box center [657, 177] width 156 height 18
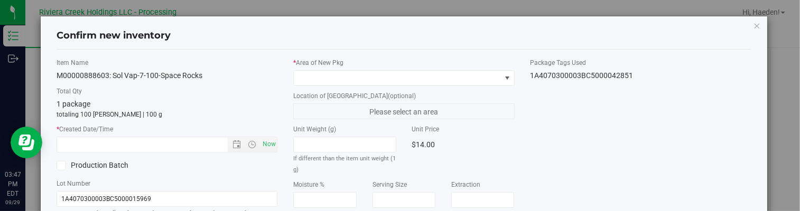
type input "[DATE]"
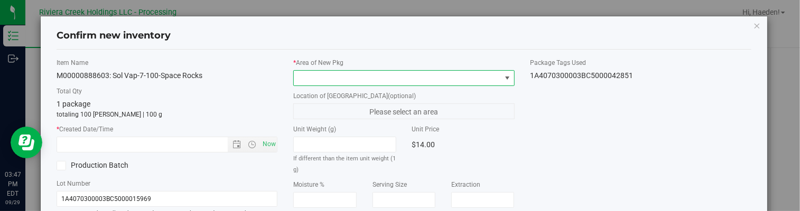
click at [503, 75] on span at bounding box center [507, 78] width 8 height 8
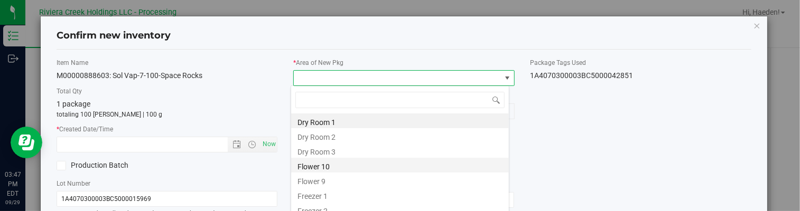
click at [340, 168] on li "Flower 10" at bounding box center [400, 165] width 218 height 15
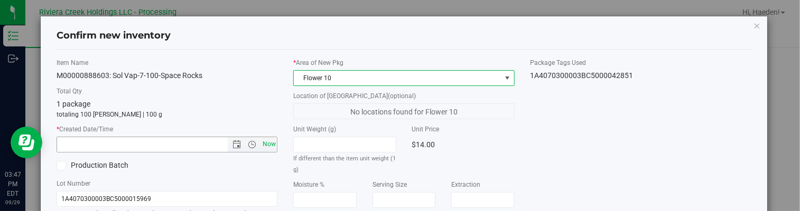
click at [268, 144] on span "Now" at bounding box center [269, 144] width 18 height 15
type input "[DATE] 3:47 PM"
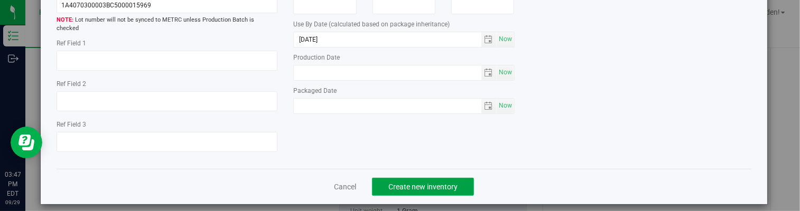
click at [437, 183] on span "Create new inventory" at bounding box center [422, 187] width 69 height 8
